Goal: Use online tool/utility: Utilize a website feature to perform a specific function

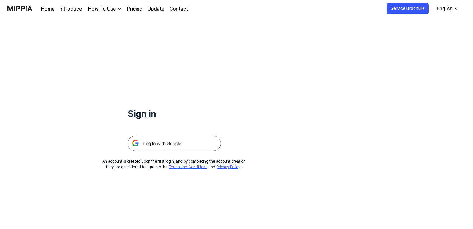
click at [173, 147] on img at bounding box center [173, 144] width 93 height 16
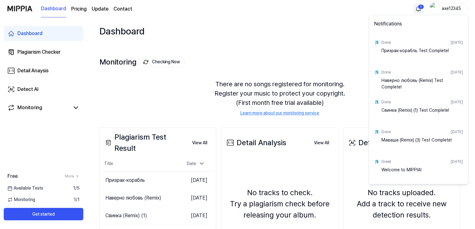
click at [417, 6] on html "Dashboard Pricing Update Contact 1 axe12345 Dashboard Plagiarism Checker Detail…" at bounding box center [237, 114] width 475 height 229
click at [297, 24] on html "Dashboard Pricing Update Contact axe12345 Dashboard Plagiarism Checker Detail A…" at bounding box center [237, 114] width 475 height 229
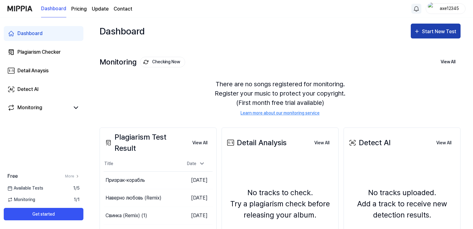
click at [434, 31] on div "Start New Test" at bounding box center [439, 32] width 35 height 8
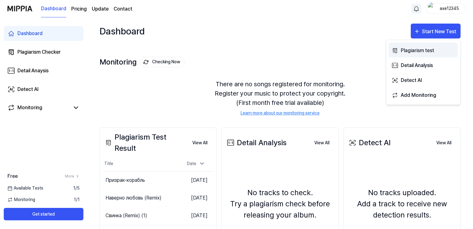
click at [430, 50] on div "Plagiarism test" at bounding box center [427, 51] width 54 height 8
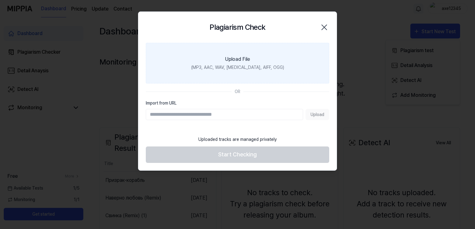
click at [246, 64] on div "(MP3, AAC, WAV, FLAC, AIFF, OGG)" at bounding box center [237, 67] width 93 height 7
click at [0, 0] on input "Upload File (MP3, AAC, WAV, FLAC, AIFF, OGG)" at bounding box center [0, 0] width 0 height 0
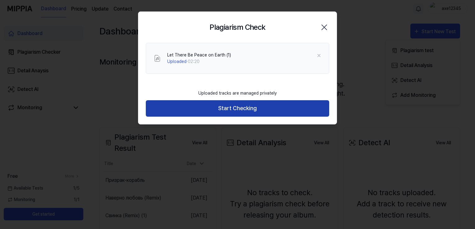
click at [270, 109] on button "Start Checking" at bounding box center [237, 108] width 183 height 16
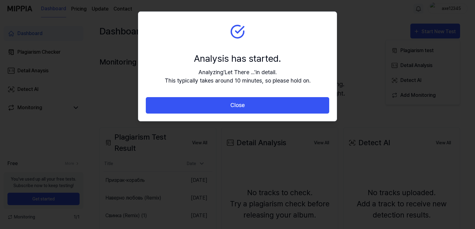
click at [270, 109] on button "Close" at bounding box center [237, 105] width 183 height 16
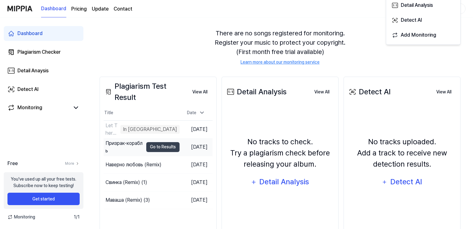
scroll to position [74, 0]
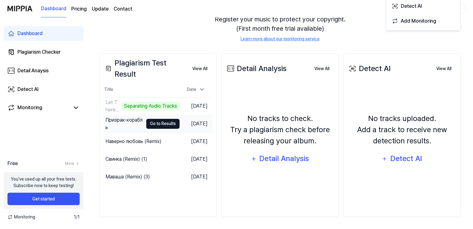
click at [155, 123] on button "Go to Results" at bounding box center [162, 124] width 33 height 10
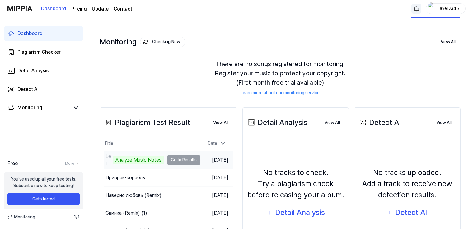
scroll to position [62, 0]
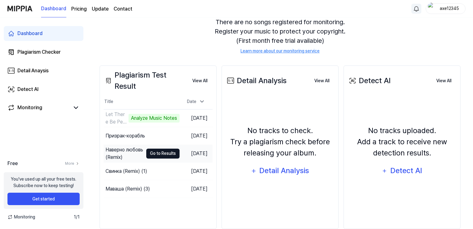
click at [158, 155] on button "Go to Results" at bounding box center [162, 154] width 33 height 10
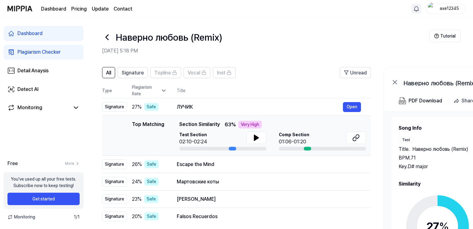
scroll to position [62, 0]
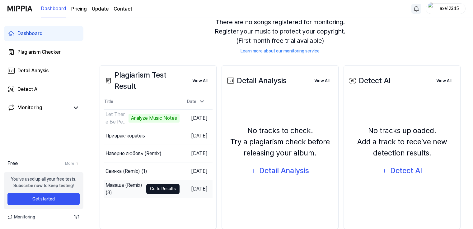
click at [150, 189] on button "Go to Results" at bounding box center [162, 189] width 33 height 10
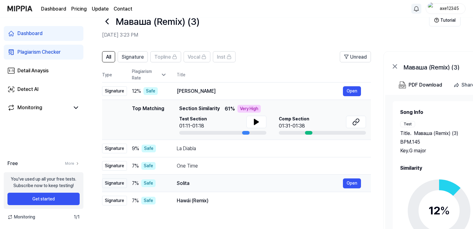
scroll to position [31, 0]
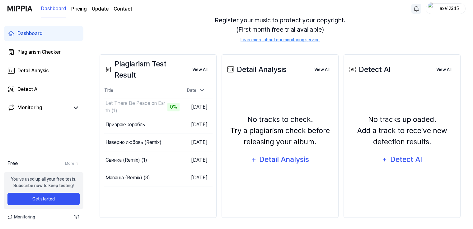
scroll to position [74, 0]
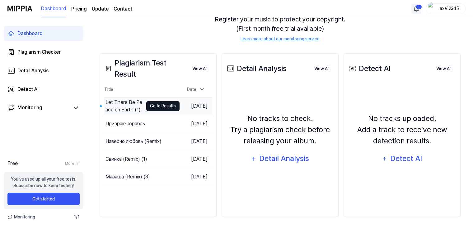
click at [158, 103] on button "Go to Results" at bounding box center [162, 106] width 33 height 10
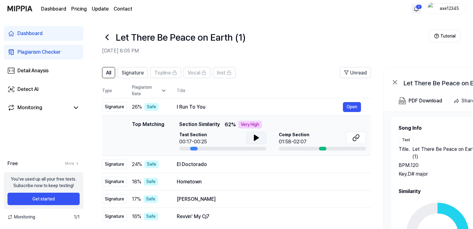
click at [255, 139] on icon at bounding box center [256, 138] width 4 height 6
click at [255, 139] on icon at bounding box center [254, 138] width 1 height 5
drag, startPoint x: 163, startPoint y: 126, endPoint x: 168, endPoint y: 134, distance: 9.6
click at [168, 134] on div "Top Matching Top Matching Section Similarity 62 % Very High Test Section 00:17-…" at bounding box center [236, 136] width 259 height 30
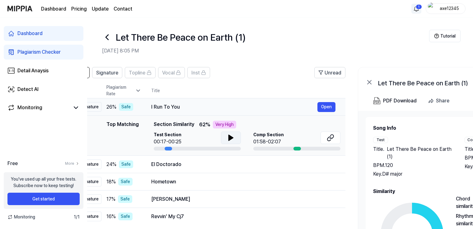
drag, startPoint x: 195, startPoint y: 106, endPoint x: 180, endPoint y: 106, distance: 14.9
click at [180, 106] on div "I Run To You" at bounding box center [234, 107] width 166 height 7
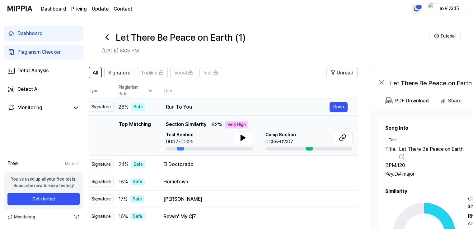
scroll to position [0, 6]
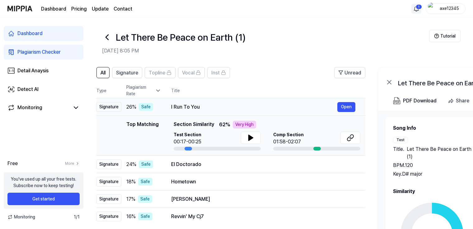
drag, startPoint x: 150, startPoint y: 107, endPoint x: 170, endPoint y: 110, distance: 20.1
click at [170, 110] on td "I Run To You Open" at bounding box center [263, 107] width 204 height 17
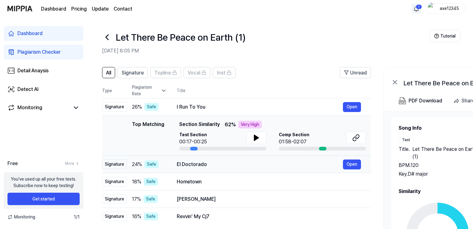
drag, startPoint x: 171, startPoint y: 163, endPoint x: 202, endPoint y: 164, distance: 31.4
click at [202, 164] on div "El Doctorado" at bounding box center [260, 164] width 166 height 7
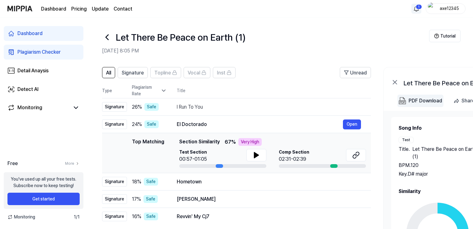
click at [426, 104] on div "PDF Download" at bounding box center [425, 101] width 34 height 8
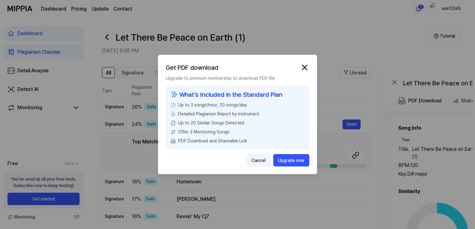
click at [265, 160] on button "Cancel" at bounding box center [258, 161] width 25 height 12
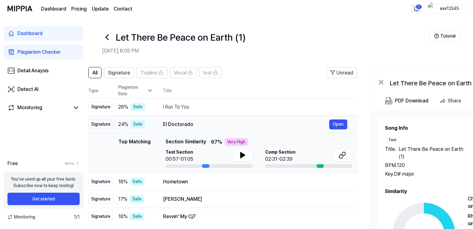
scroll to position [0, 13]
drag, startPoint x: 204, startPoint y: 125, endPoint x: 191, endPoint y: 125, distance: 13.4
click at [191, 125] on div "El Doctorado" at bounding box center [246, 124] width 166 height 7
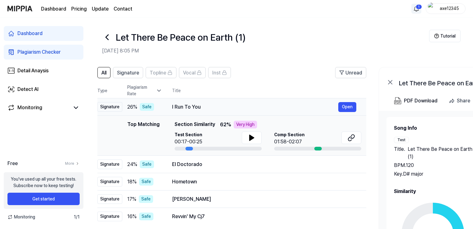
scroll to position [0, 0]
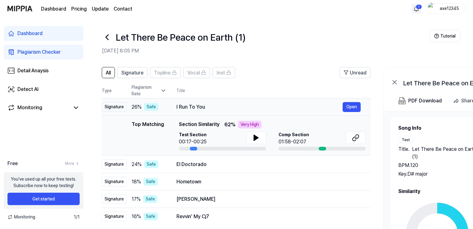
drag, startPoint x: 162, startPoint y: 106, endPoint x: 175, endPoint y: 106, distance: 13.1
click at [175, 106] on td "I Run To You Open" at bounding box center [268, 107] width 204 height 17
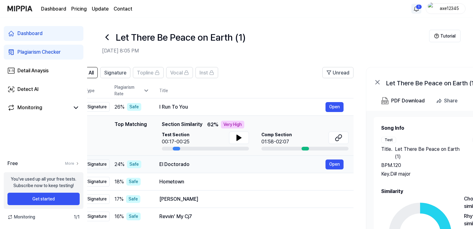
scroll to position [0, 0]
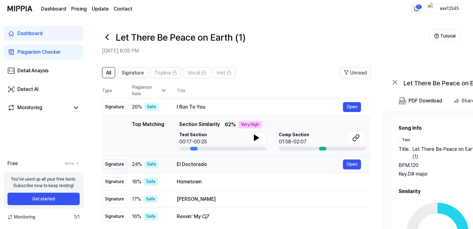
drag, startPoint x: 205, startPoint y: 164, endPoint x: 211, endPoint y: 164, distance: 6.6
click at [211, 164] on div "El Doctorado" at bounding box center [260, 164] width 166 height 7
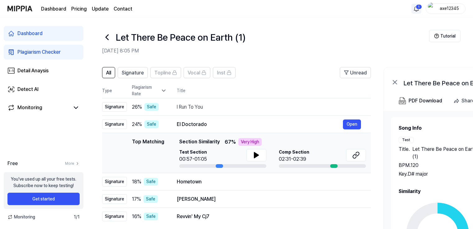
click at [414, 8] on html "Dashboard Pricing Update Contact 1 axe12345 Dashboard Plagiarism Checker Detail…" at bounding box center [236, 114] width 473 height 229
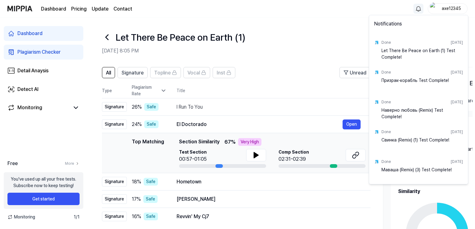
click at [281, 82] on html "Dashboard Pricing Update Contact axe12345 Dashboard Plagiarism Checker Detail A…" at bounding box center [237, 114] width 475 height 229
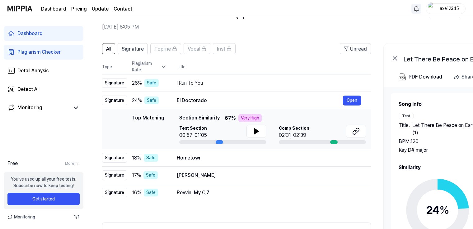
scroll to position [31, 0]
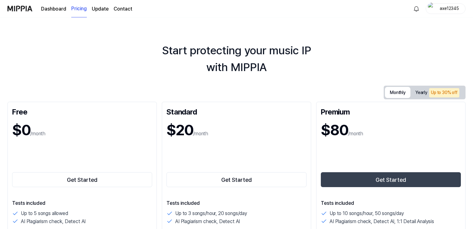
click at [390, 90] on button "Monthly" at bounding box center [397, 92] width 25 height 11
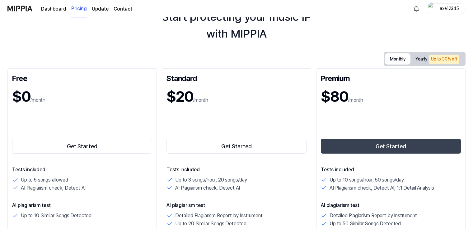
scroll to position [31, 0]
